Goal: Transaction & Acquisition: Purchase product/service

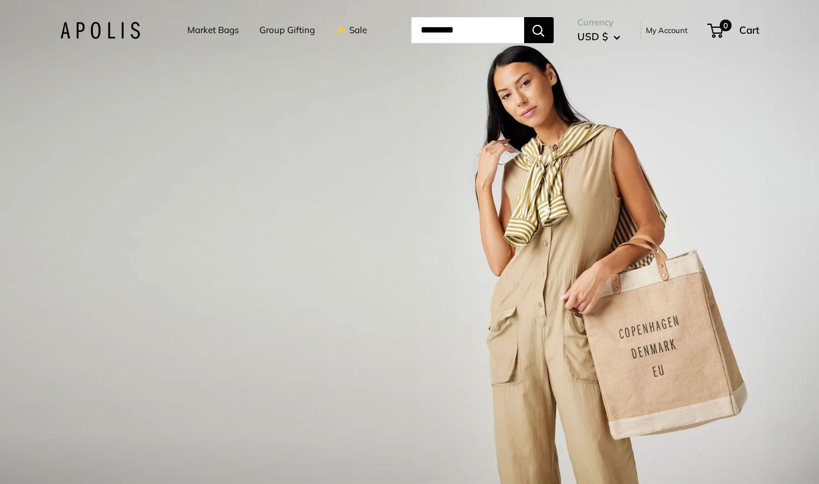
click at [204, 29] on link "Market Bags" at bounding box center [212, 30] width 51 height 17
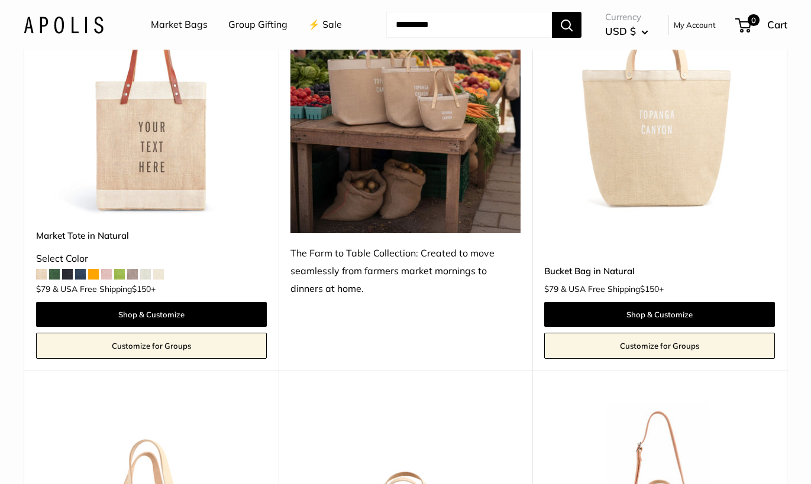
scroll to position [651, 0]
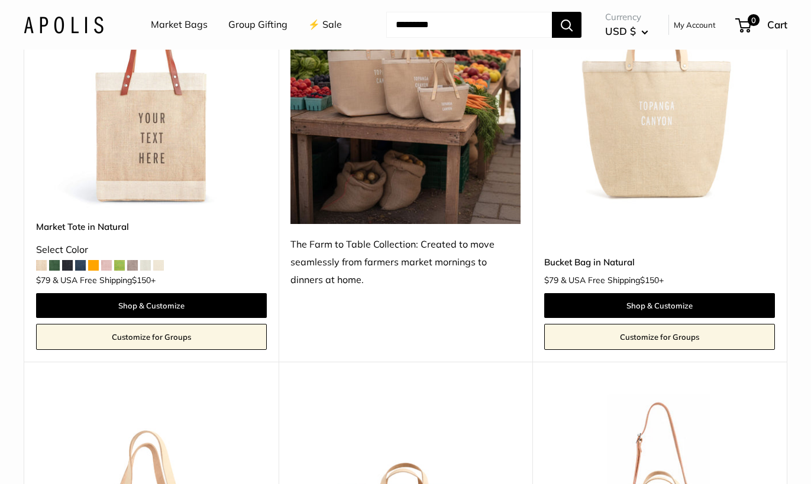
click at [0, 0] on img at bounding box center [0, 0] width 0 height 0
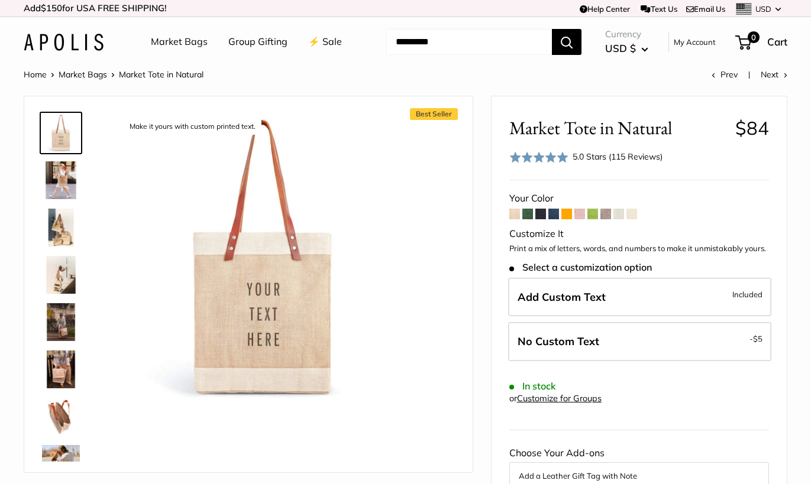
click at [550, 211] on span at bounding box center [553, 214] width 11 height 11
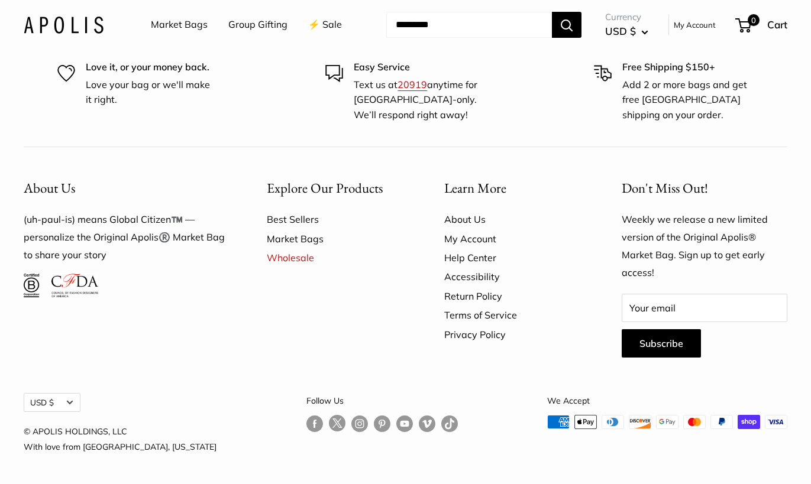
scroll to position [2940, 0]
click at [351, 426] on link "Follow us on Instagram" at bounding box center [359, 423] width 17 height 17
